Goal: Task Accomplishment & Management: Use online tool/utility

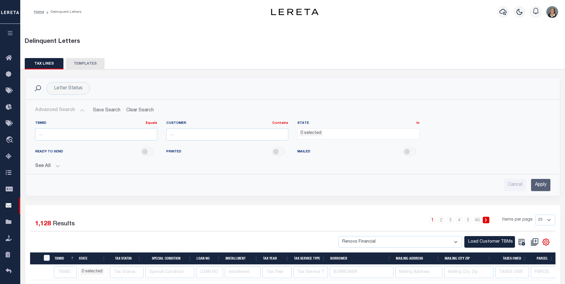
select select
select select "2241"
select select
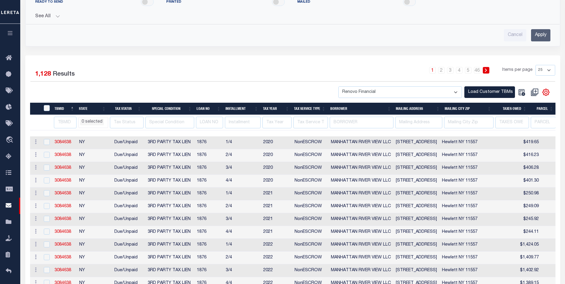
scroll to position [150, 0]
click at [271, 68] on div "1 2 3 4 5 … 46 Items per page 25 50 100 500 1000" at bounding box center [360, 72] width 392 height 15
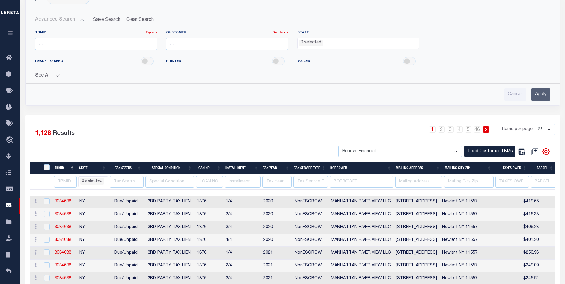
scroll to position [90, 0]
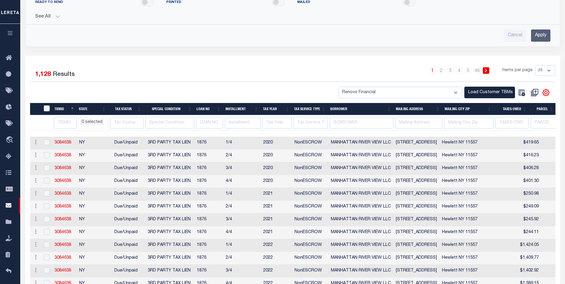
scroll to position [150, 0]
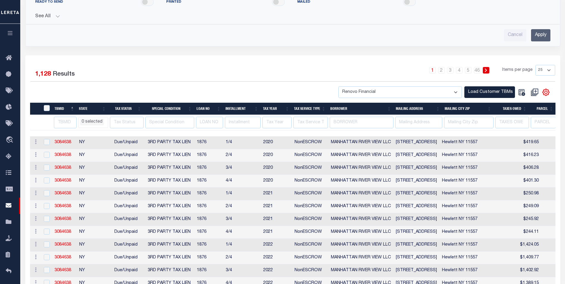
click at [223, 75] on div "1 2 3 4 5 … 46 Items per page 25 50 100 500 1000" at bounding box center [360, 72] width 392 height 15
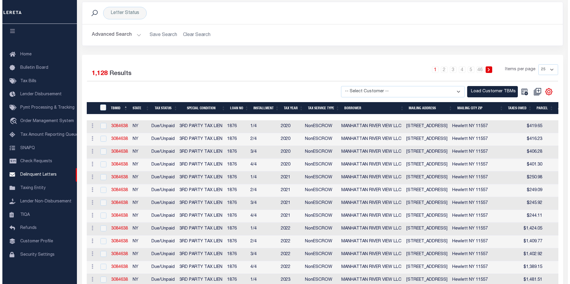
scroll to position [89, 0]
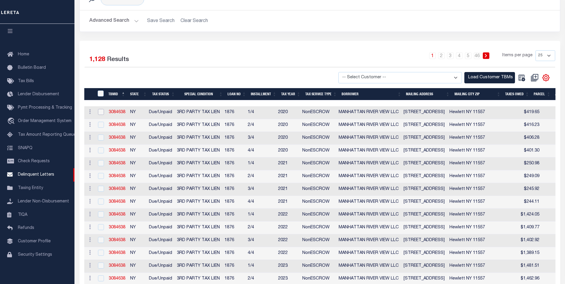
click at [99, 113] on input "checkbox" at bounding box center [101, 112] width 6 height 6
checkbox input "true"
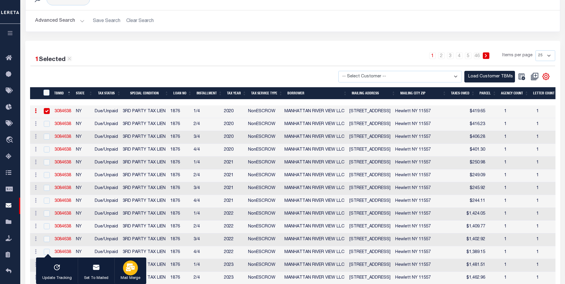
click at [127, 273] on div "button" at bounding box center [130, 268] width 15 height 15
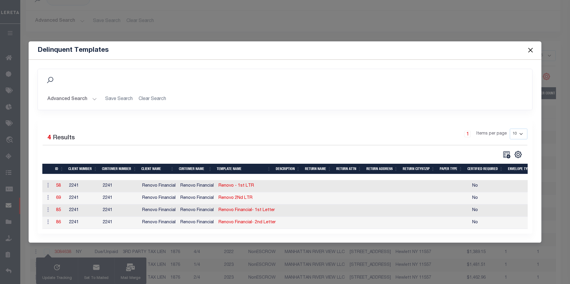
click at [532, 47] on button "Close" at bounding box center [530, 50] width 8 height 8
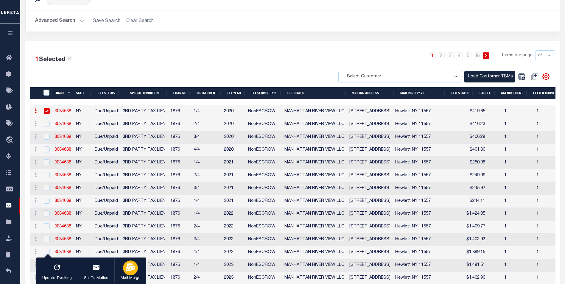
click at [128, 266] on icon "button" at bounding box center [130, 268] width 9 height 8
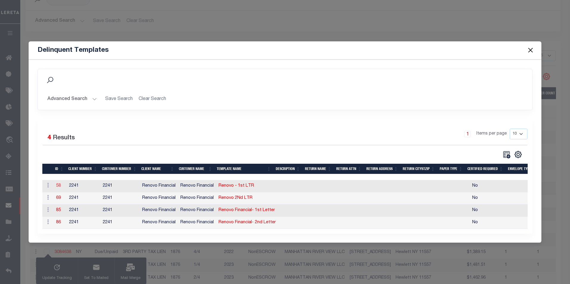
click at [57, 185] on link "58" at bounding box center [58, 186] width 5 height 4
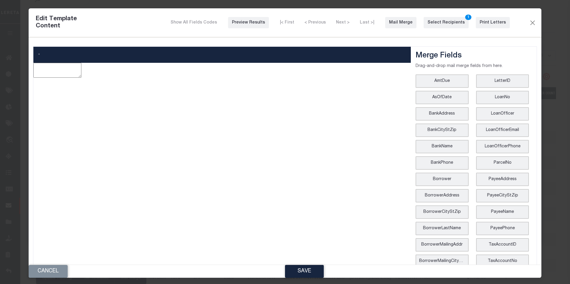
type textarea "<p><img src="data:image/png;base64,iVBORw0KGgoAAAANSUhEUgAAAIQAAAAiCAIAAAARY+YD…"
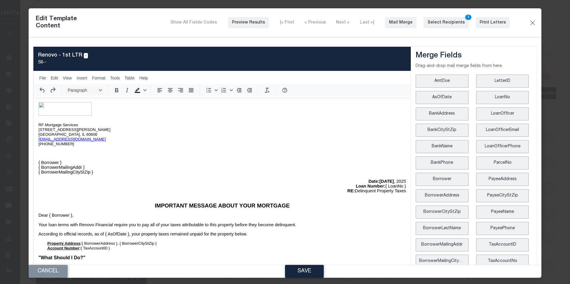
scroll to position [0, 0]
click at [489, 24] on div "Print Letters" at bounding box center [493, 23] width 26 height 6
